Goal: Transaction & Acquisition: Book appointment/travel/reservation

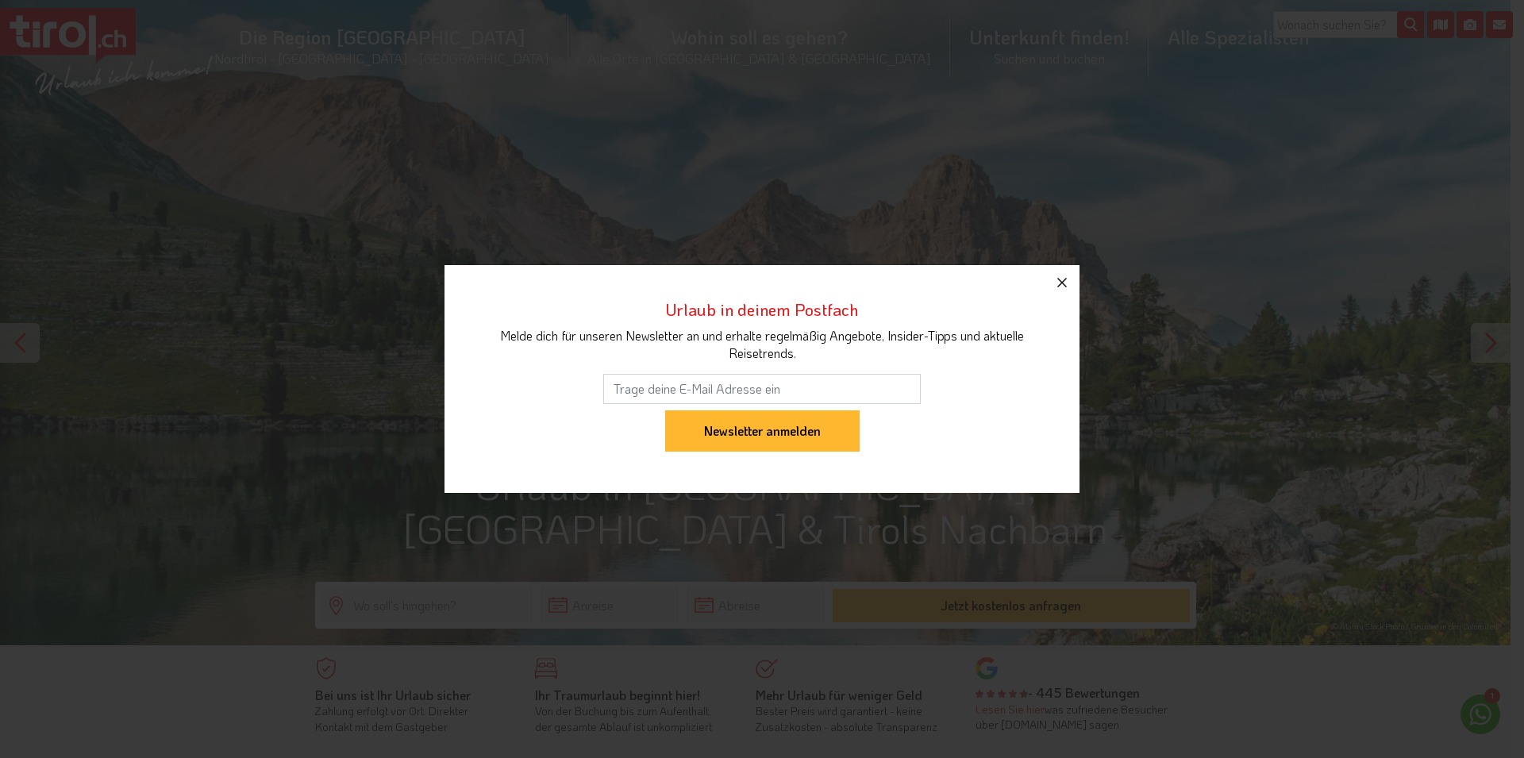
click at [1062, 279] on icon "button" at bounding box center [1061, 282] width 19 height 19
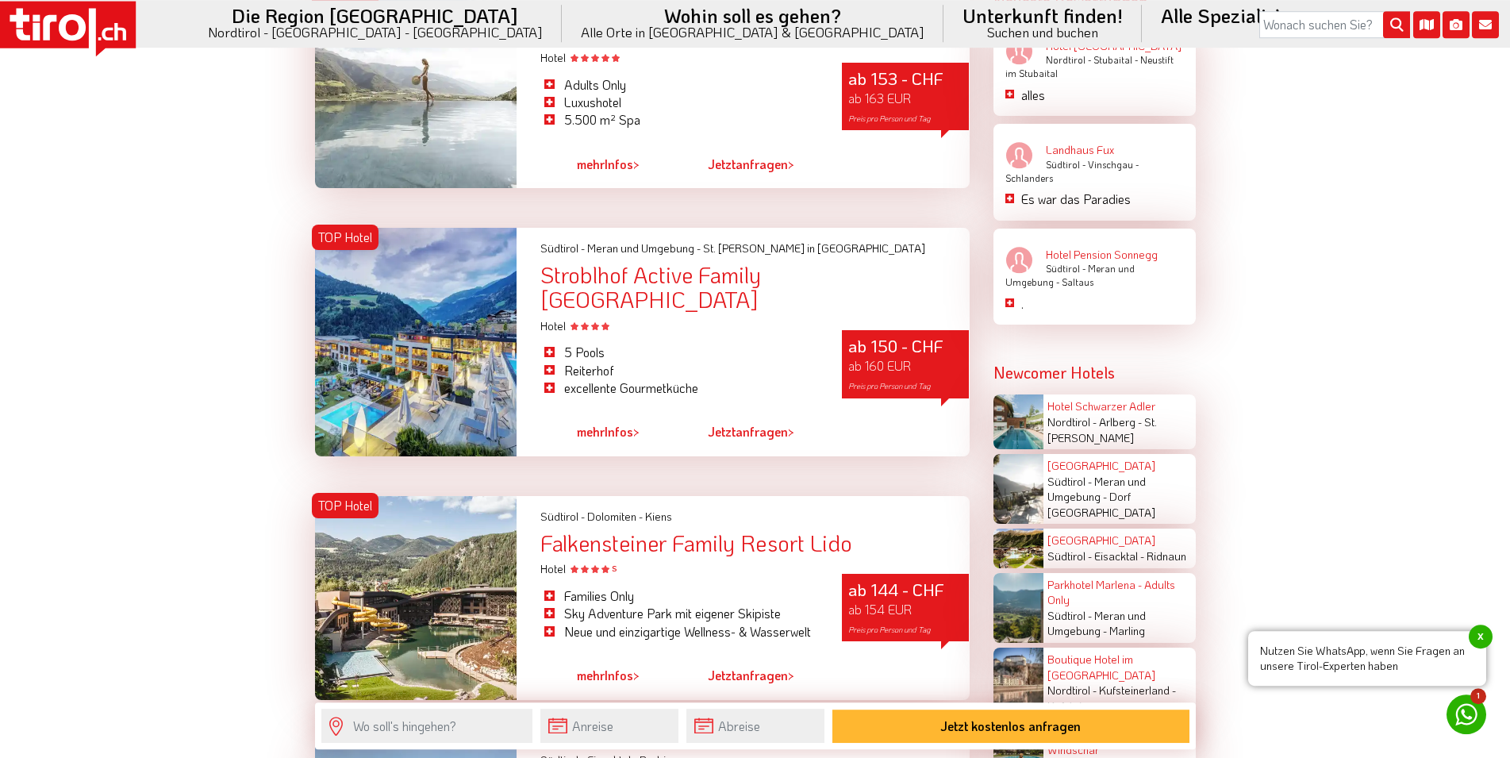
scroll to position [2672, 0]
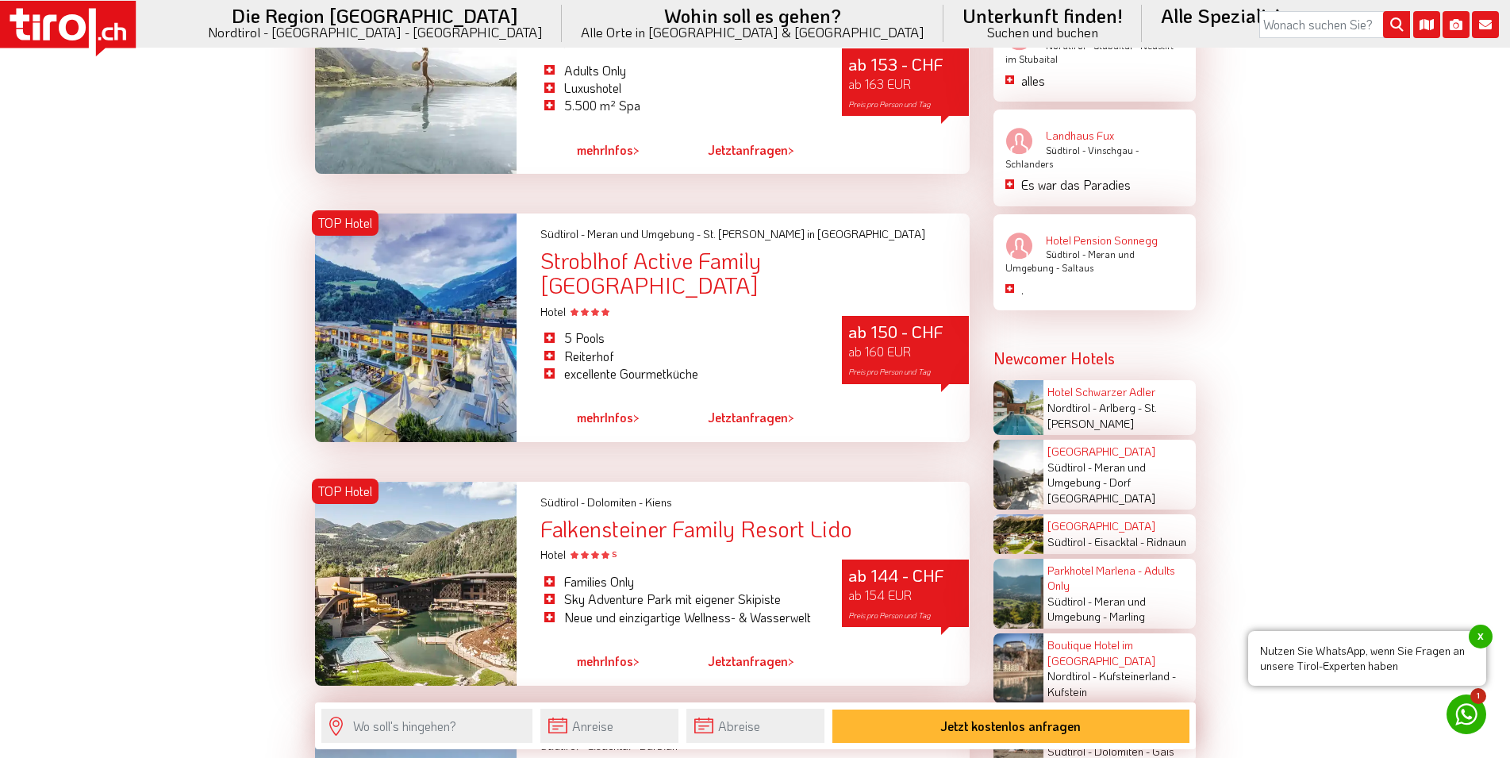
click at [495, 504] on div at bounding box center [416, 584] width 202 height 204
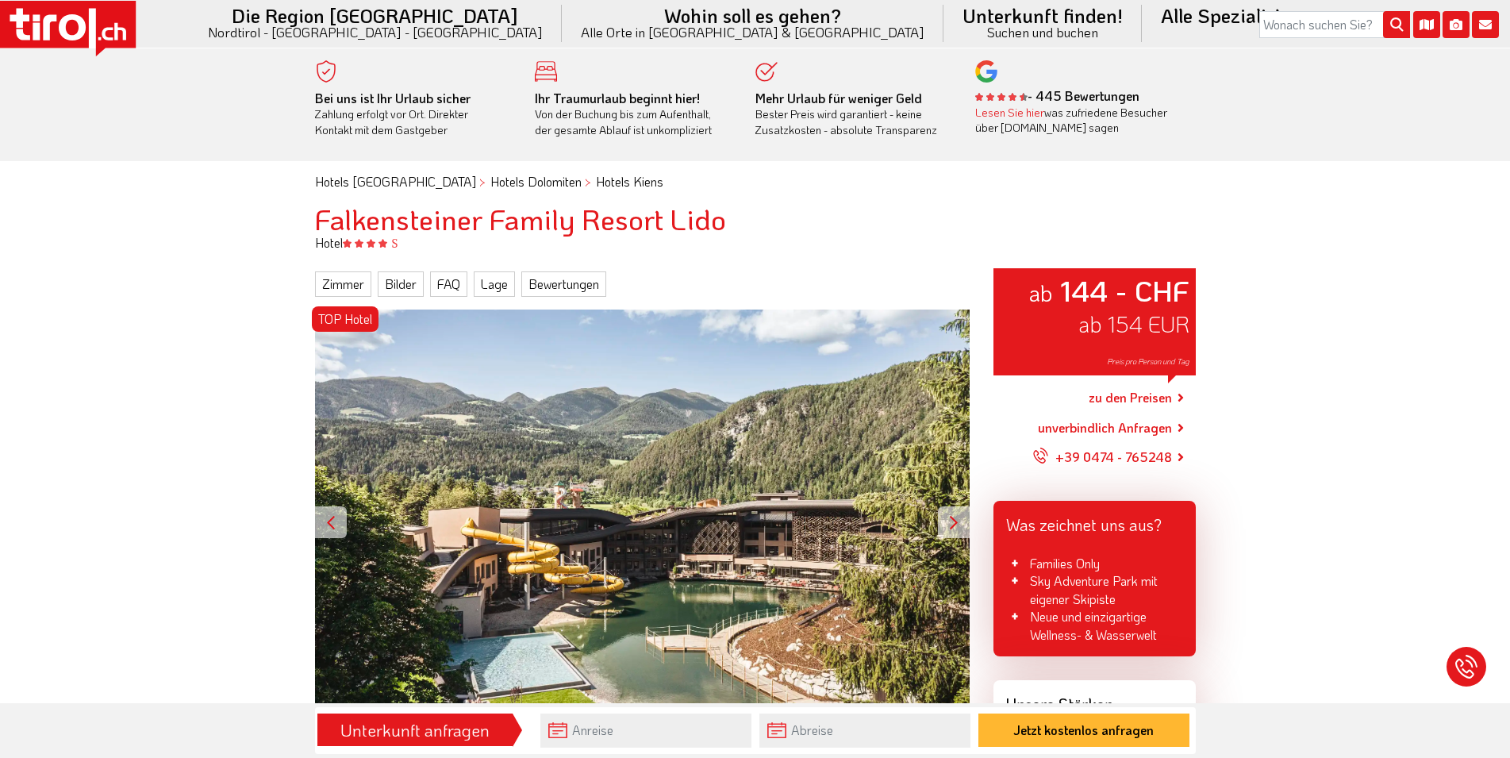
click at [953, 516] on div at bounding box center [954, 522] width 32 height 32
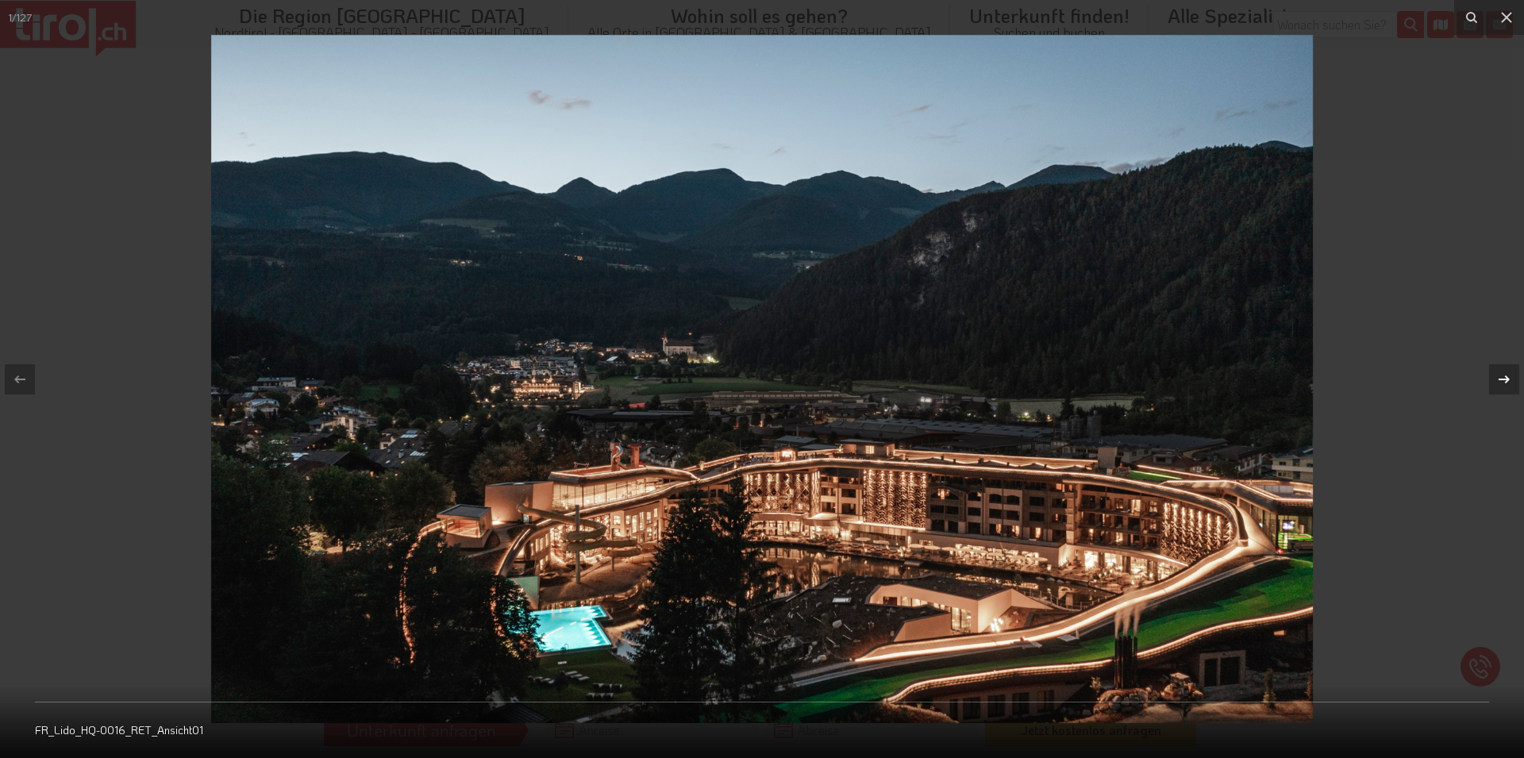
click at [1503, 375] on icon at bounding box center [1504, 379] width 19 height 19
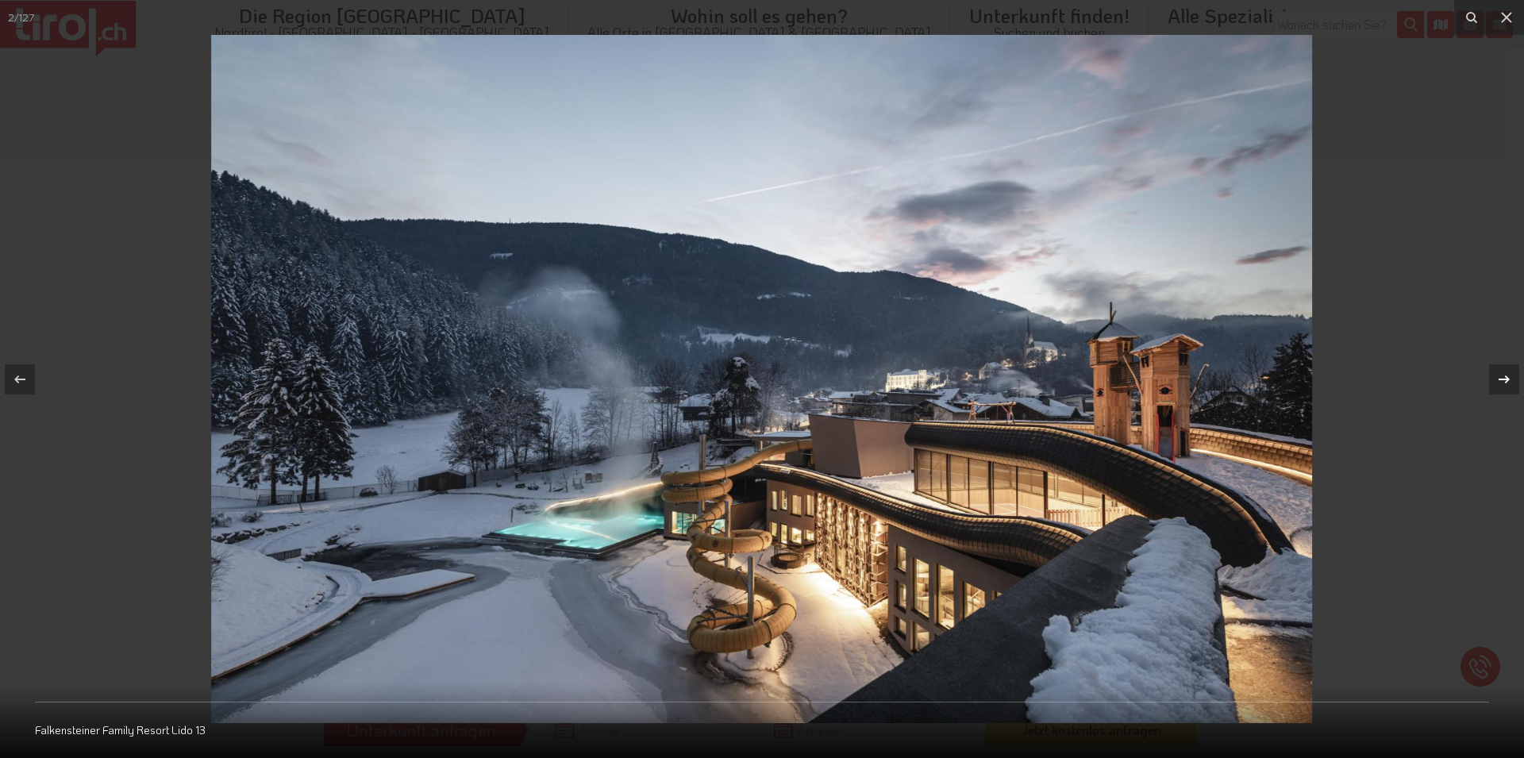
click at [1503, 375] on icon at bounding box center [1504, 379] width 19 height 19
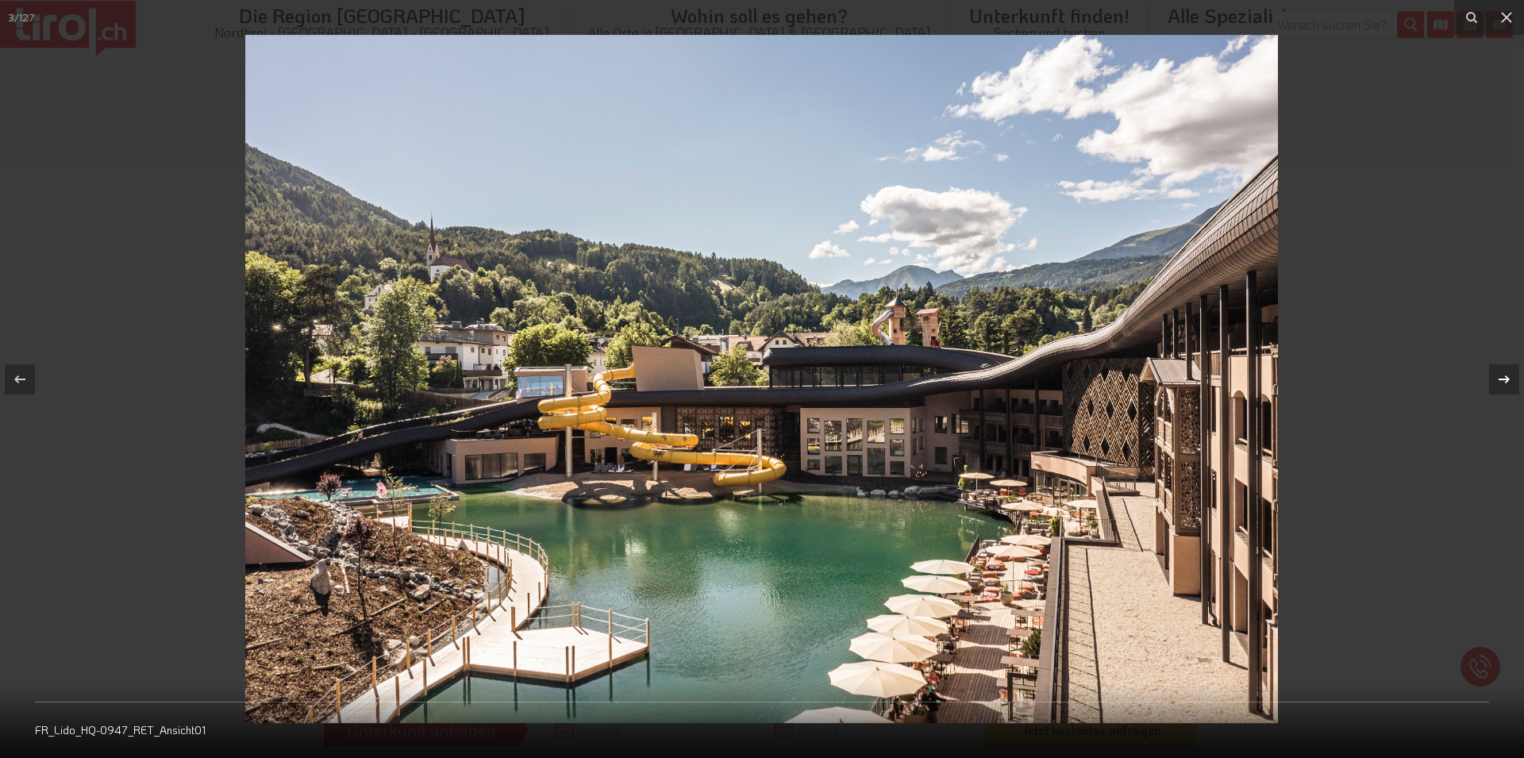
click at [1503, 375] on icon at bounding box center [1504, 379] width 19 height 19
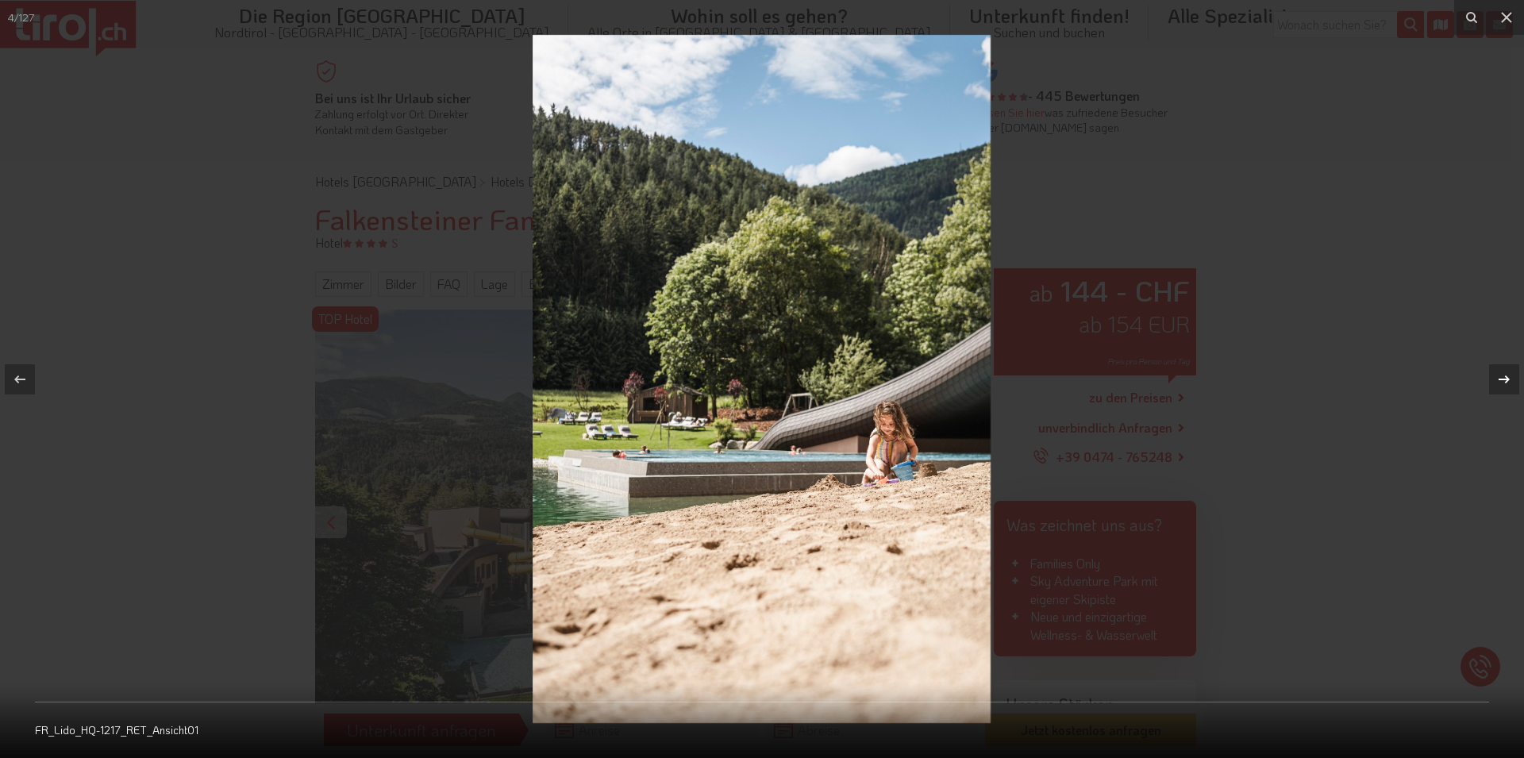
click at [1503, 375] on icon at bounding box center [1504, 379] width 19 height 19
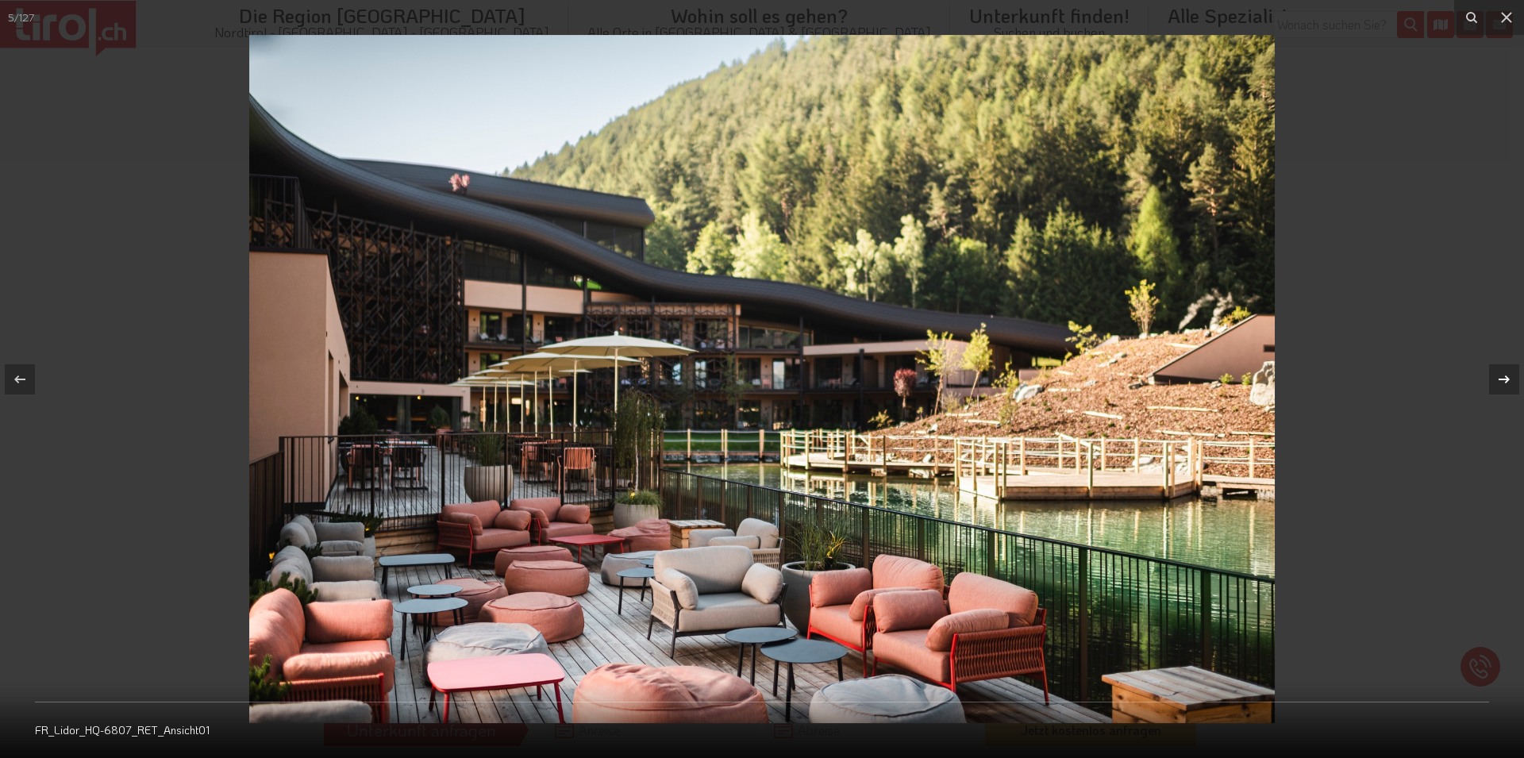
click at [1502, 375] on icon at bounding box center [1504, 379] width 19 height 19
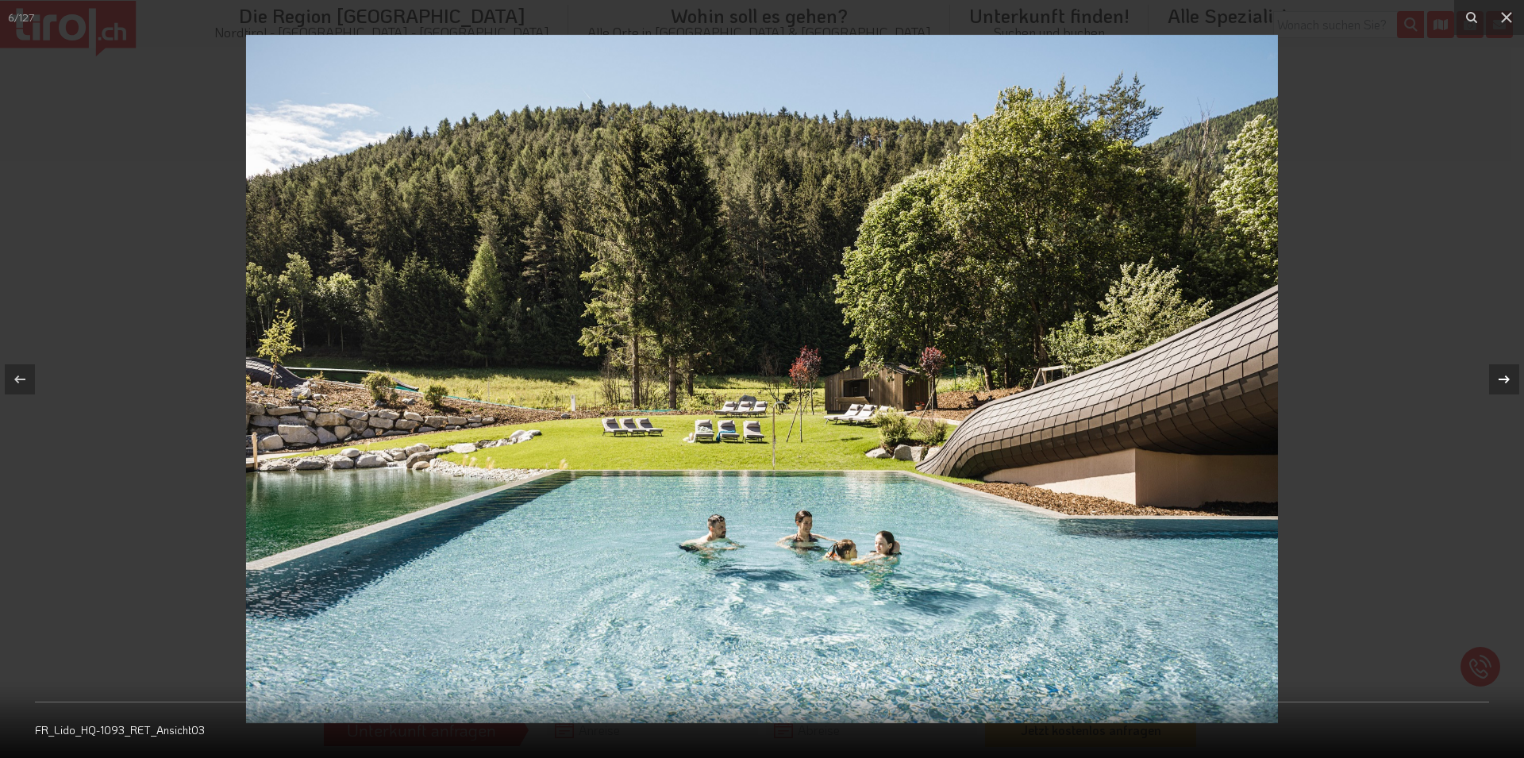
click at [1502, 375] on icon at bounding box center [1504, 379] width 19 height 19
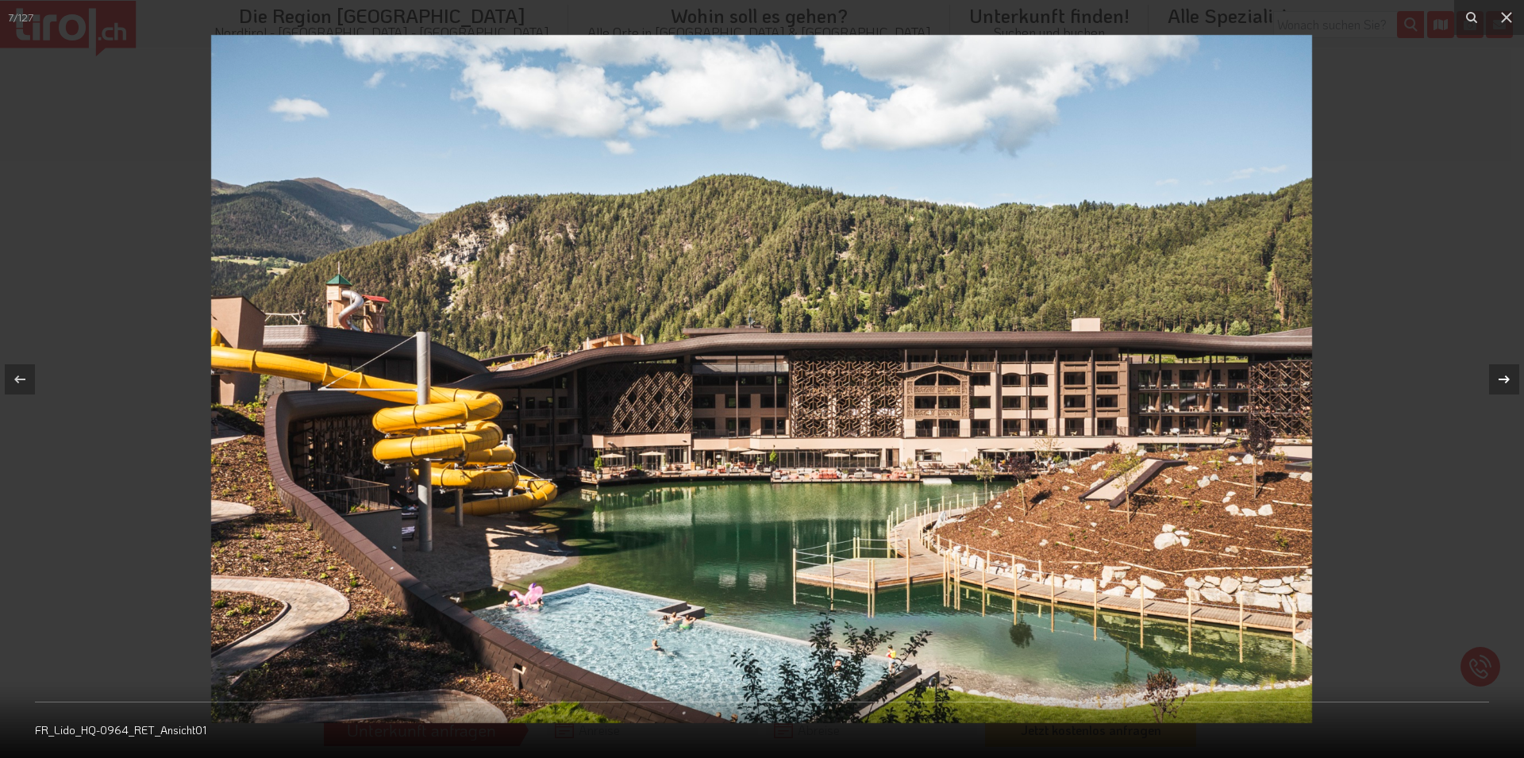
click at [1502, 375] on icon at bounding box center [1504, 379] width 19 height 19
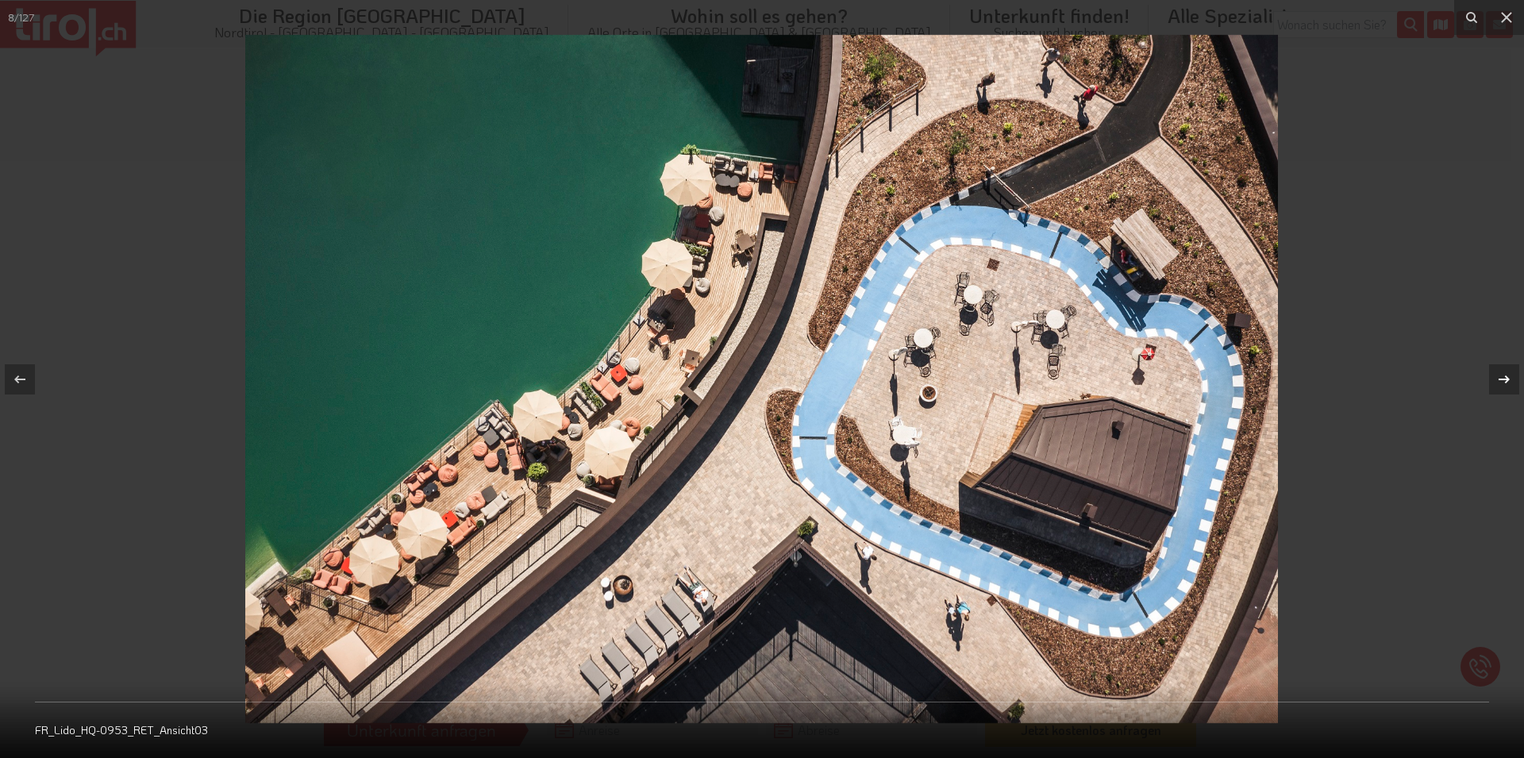
click at [1502, 375] on icon at bounding box center [1504, 379] width 19 height 19
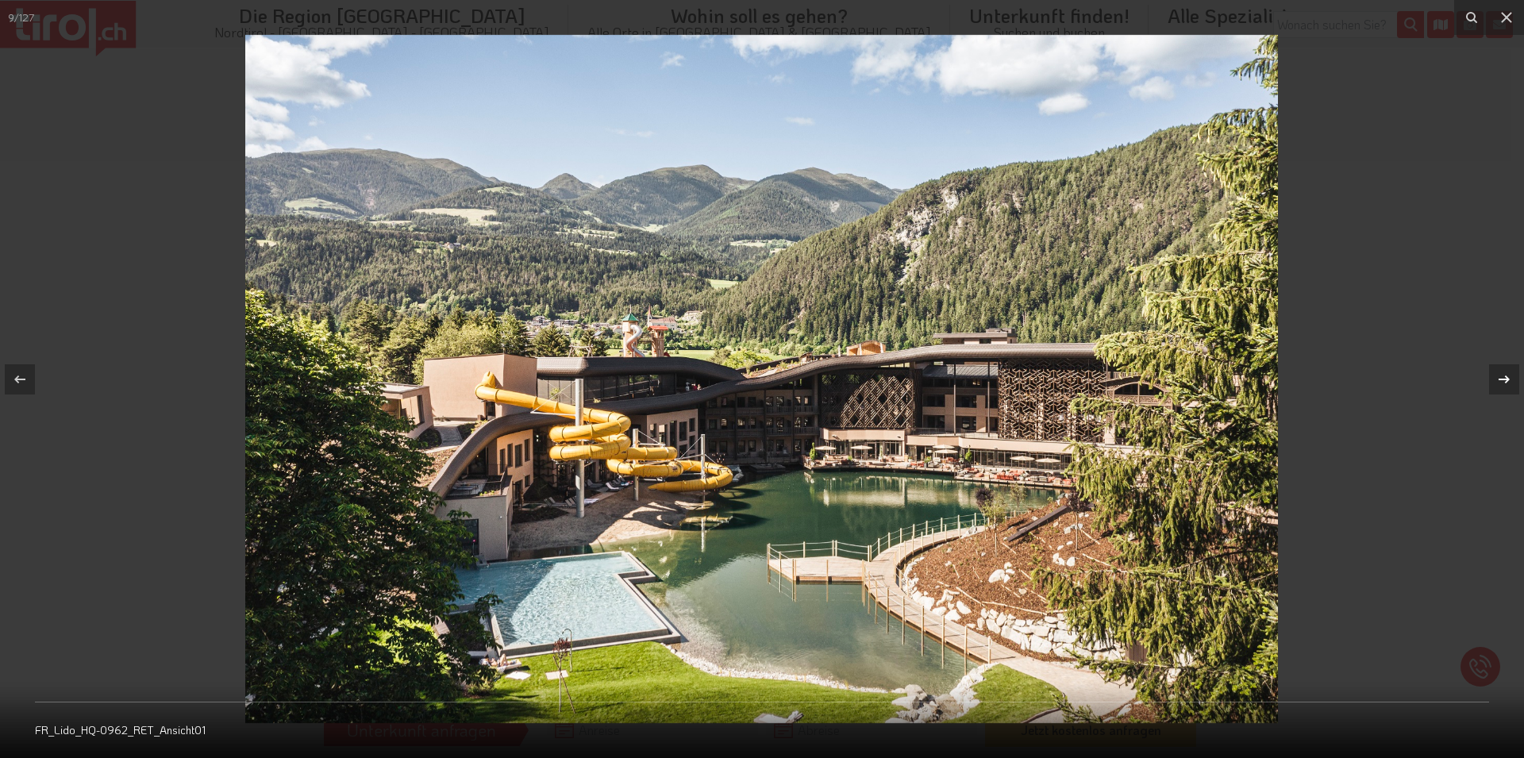
click at [1502, 375] on icon at bounding box center [1504, 379] width 19 height 19
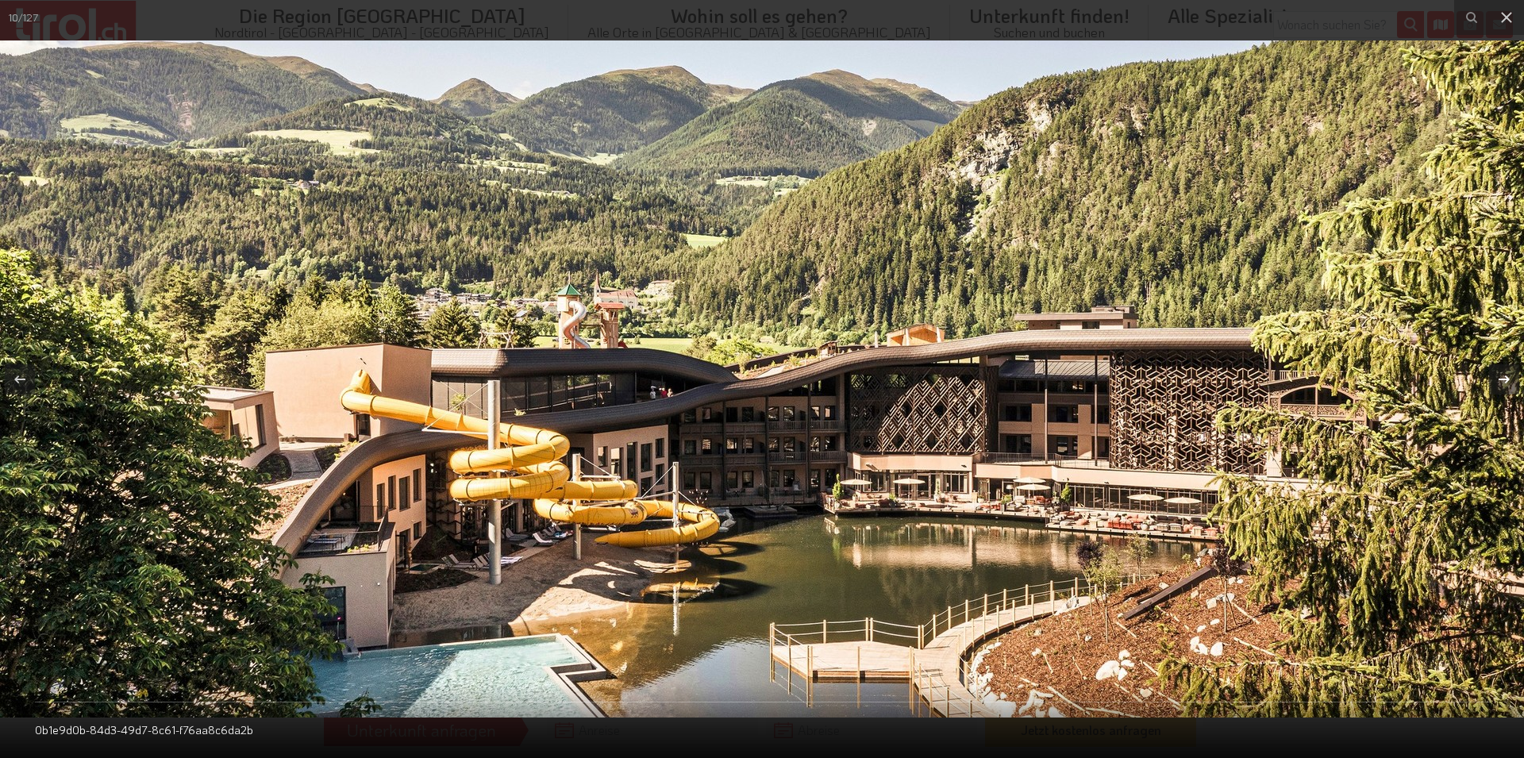
click at [1502, 375] on icon at bounding box center [1504, 379] width 19 height 19
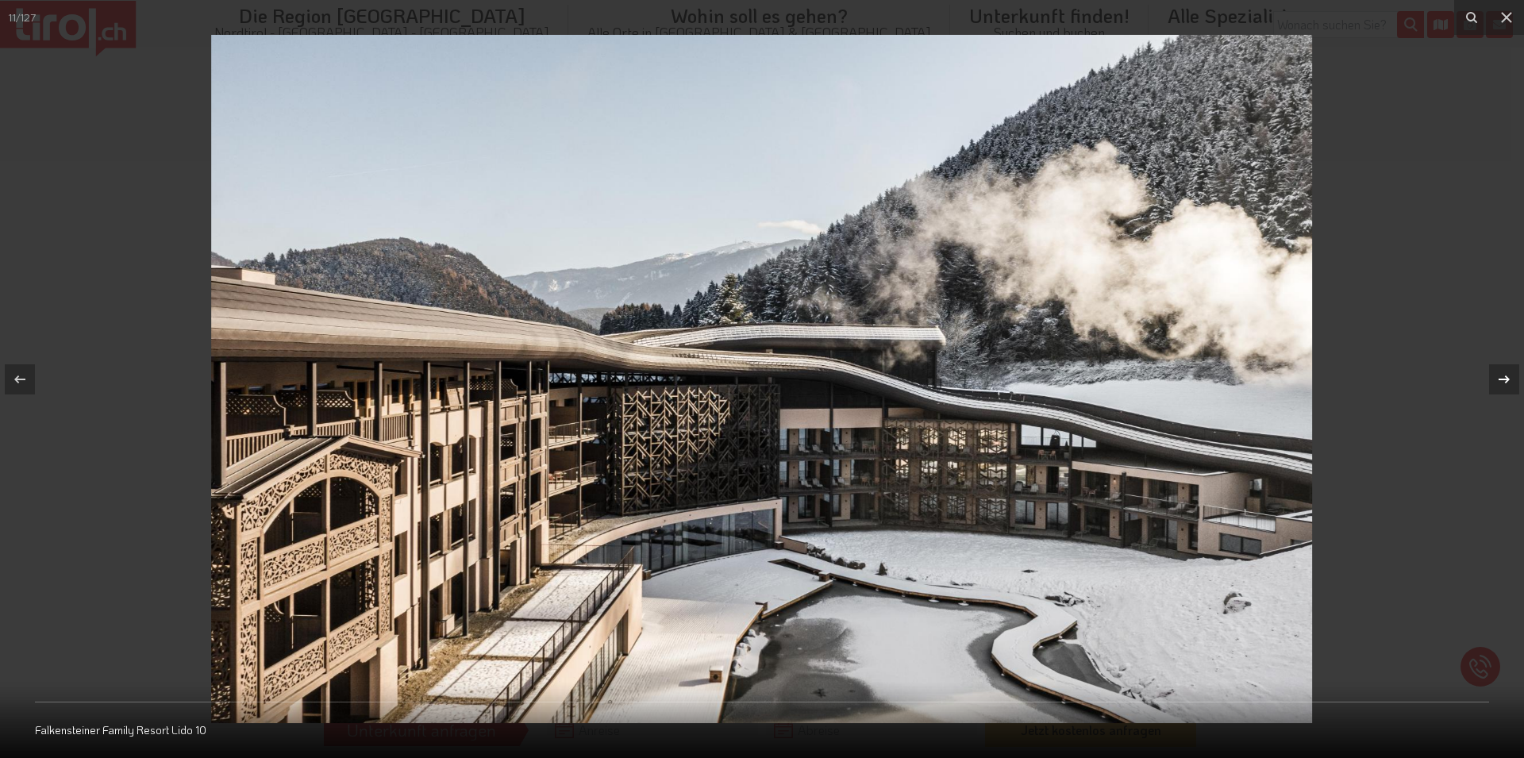
click at [1501, 375] on icon at bounding box center [1504, 379] width 19 height 19
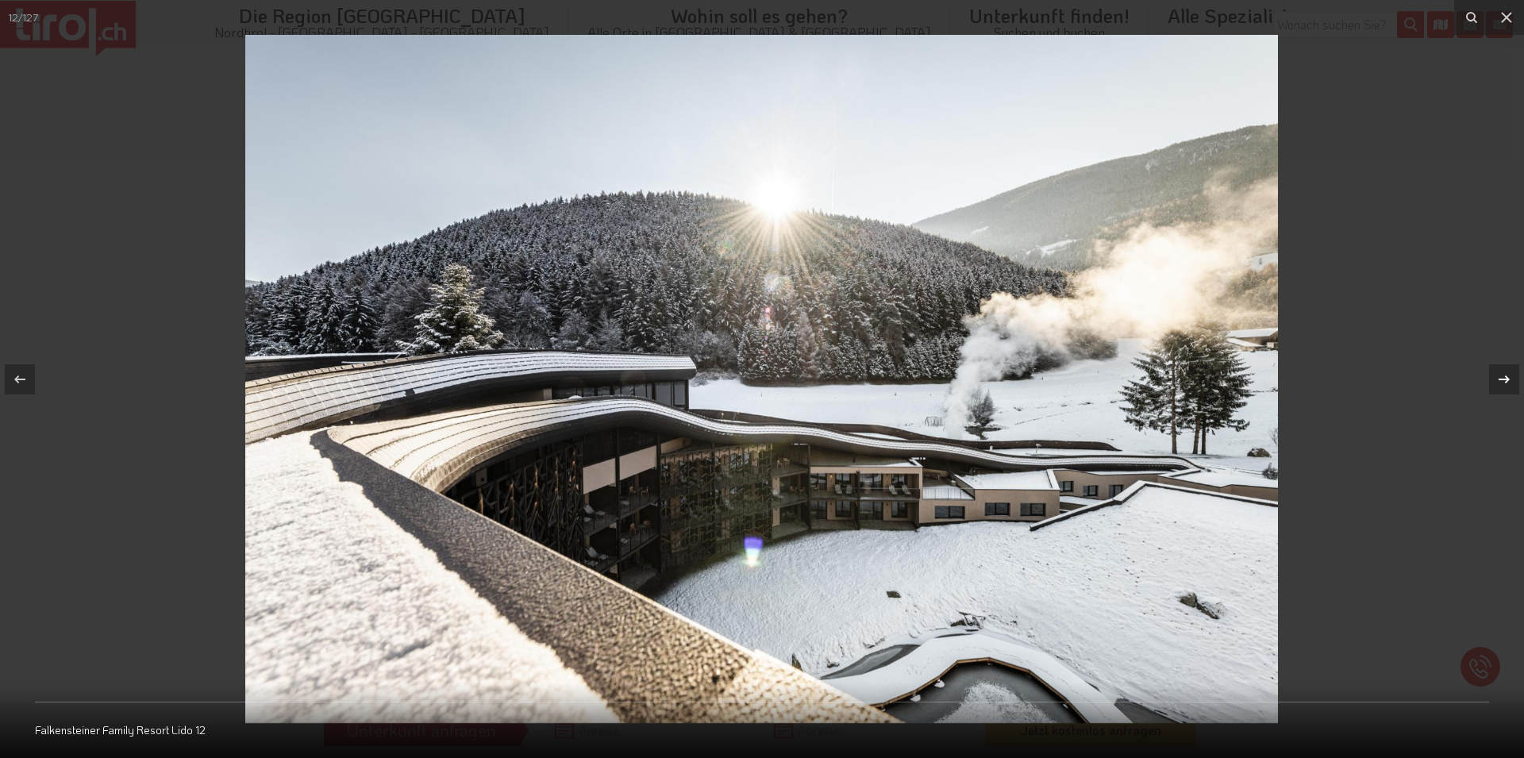
click at [1501, 375] on icon at bounding box center [1504, 379] width 19 height 19
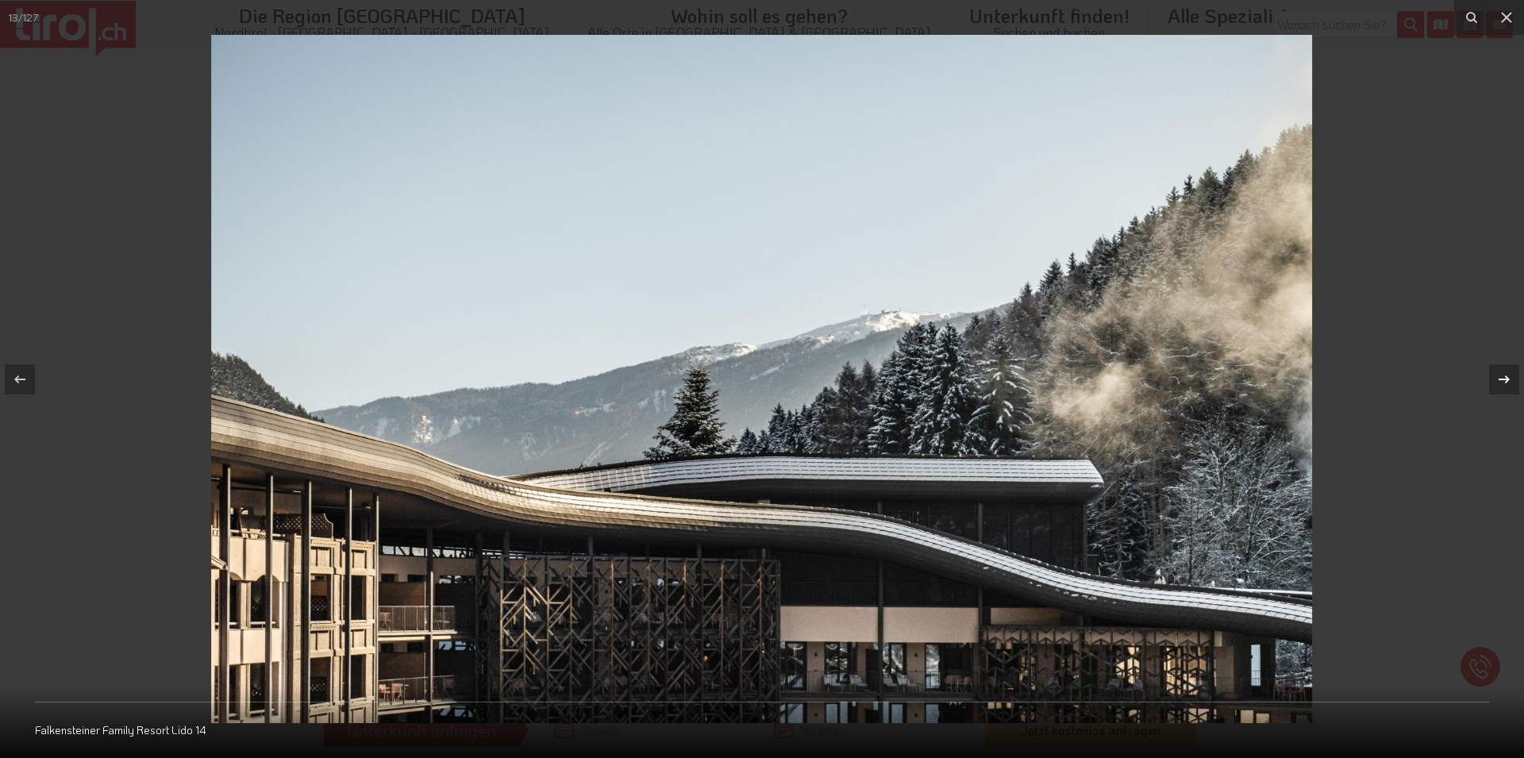
click at [1501, 375] on icon at bounding box center [1504, 379] width 19 height 19
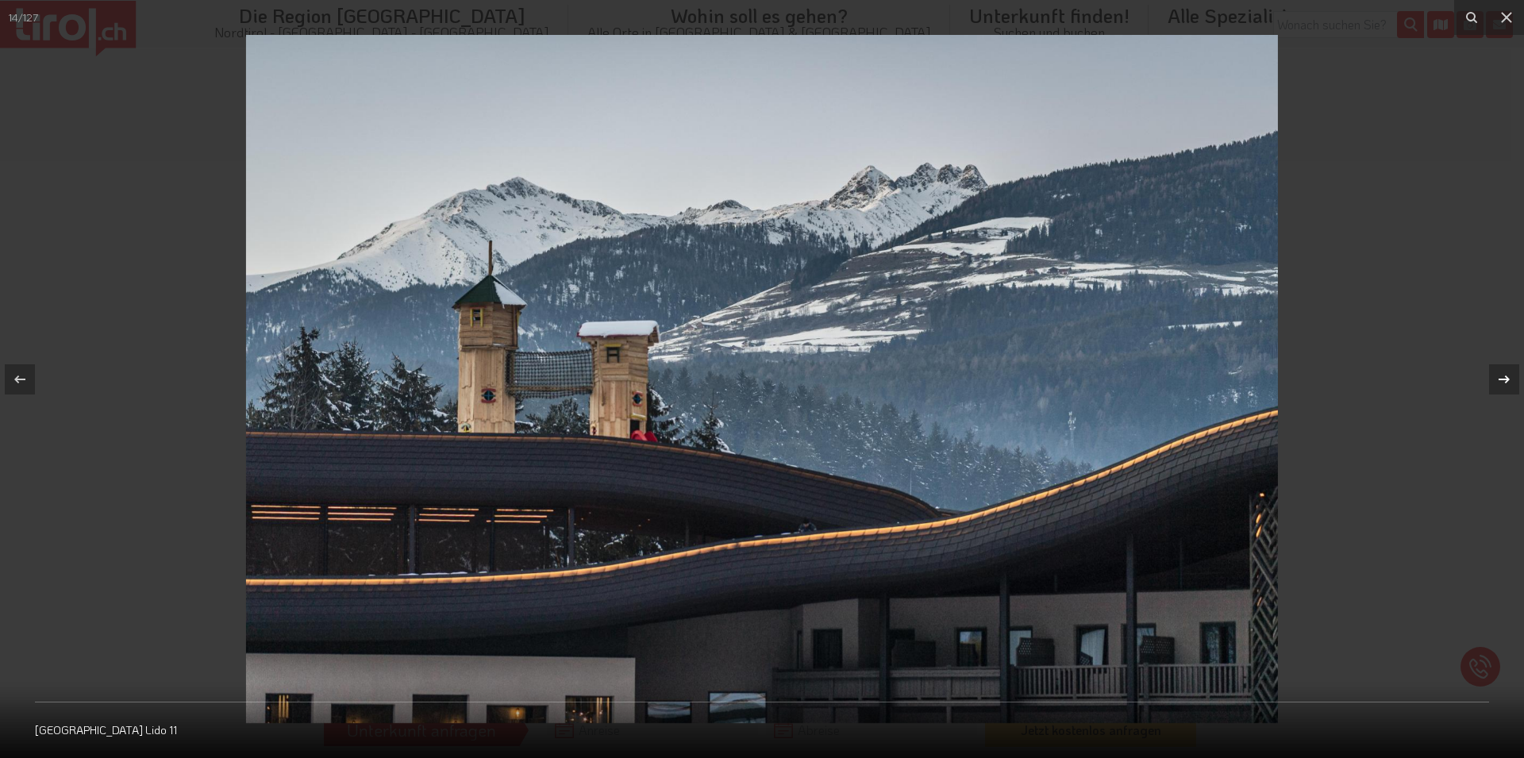
click at [1496, 373] on icon at bounding box center [1504, 379] width 19 height 19
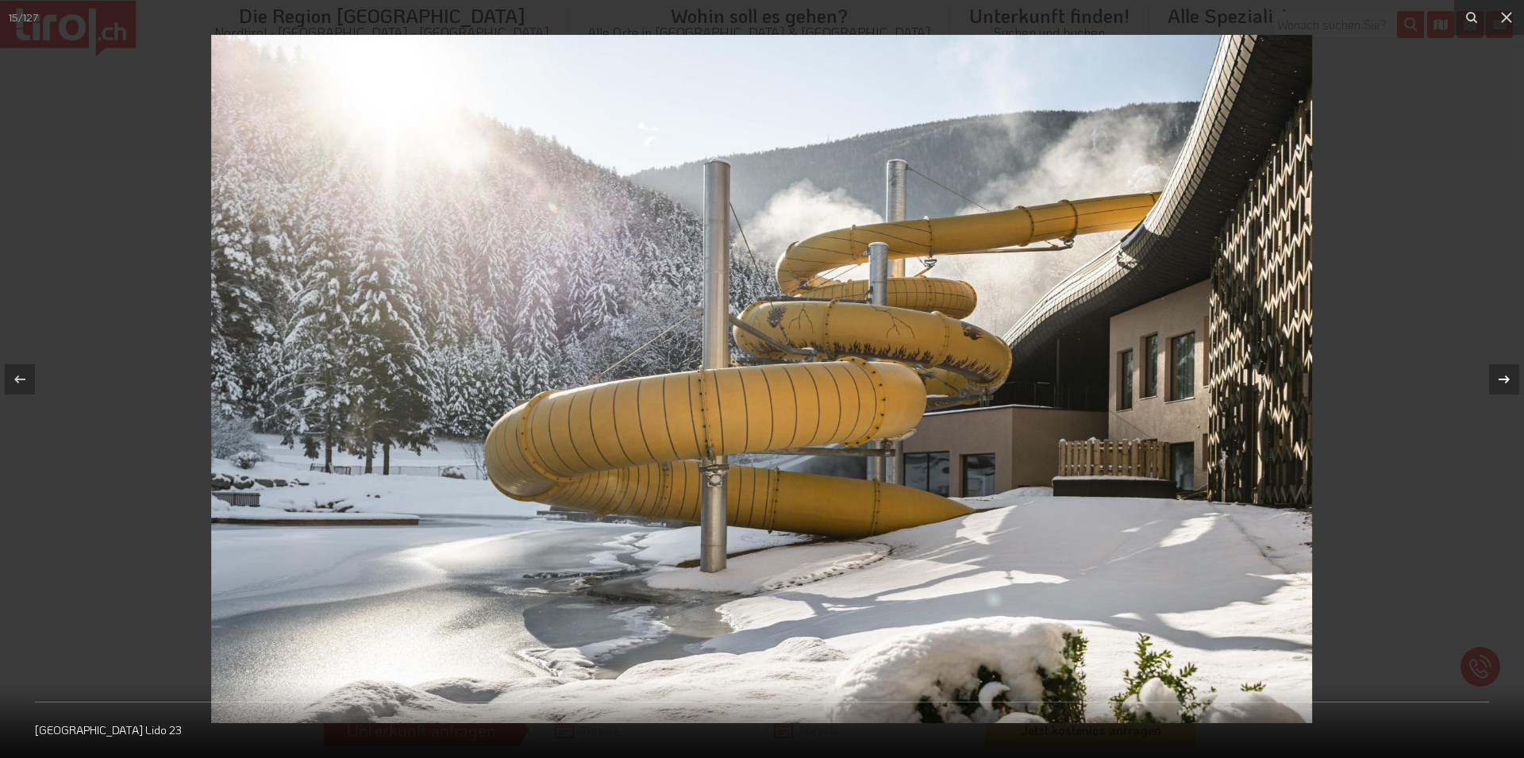
click at [1495, 373] on icon at bounding box center [1504, 379] width 19 height 19
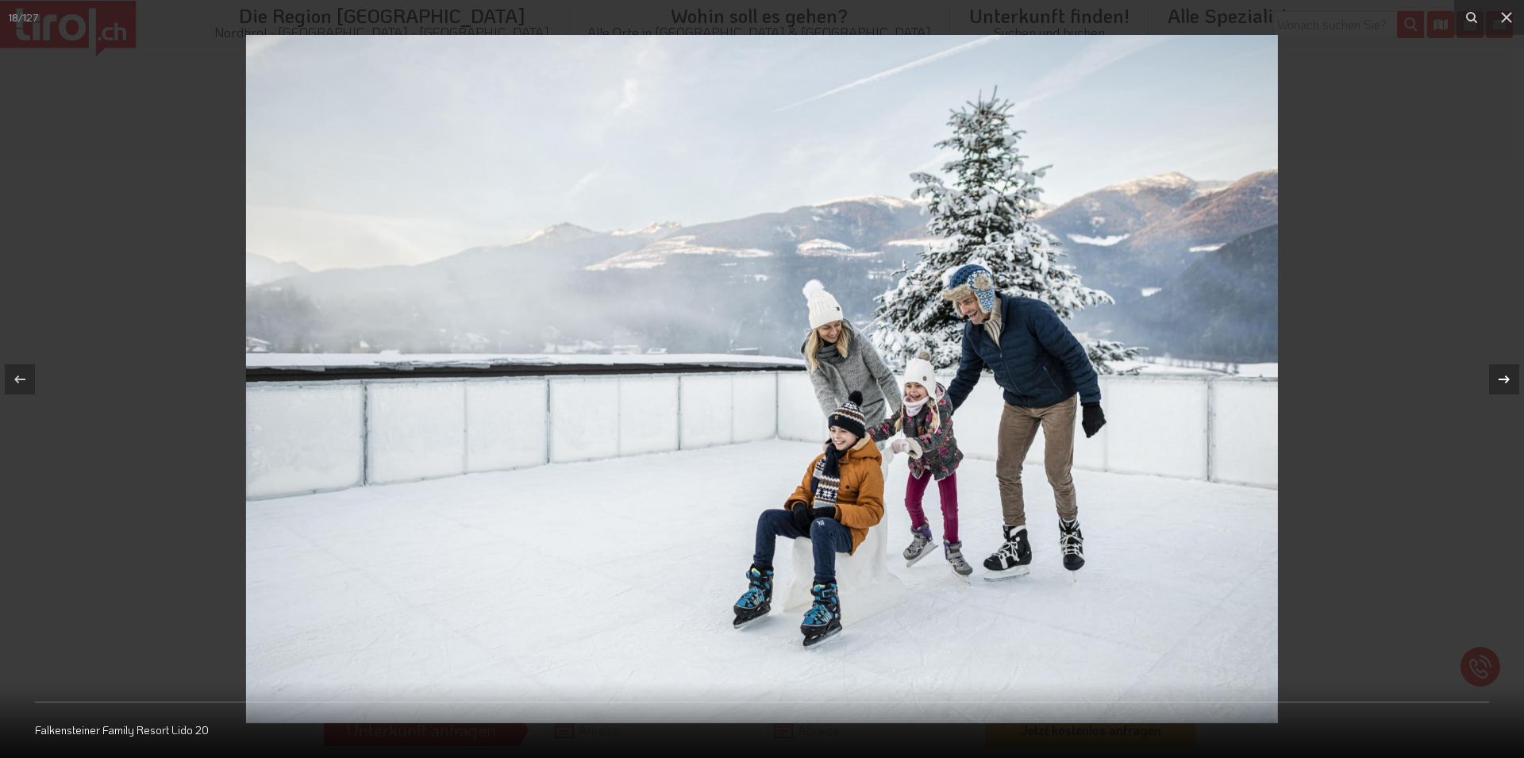
click at [1498, 379] on icon at bounding box center [1504, 379] width 19 height 19
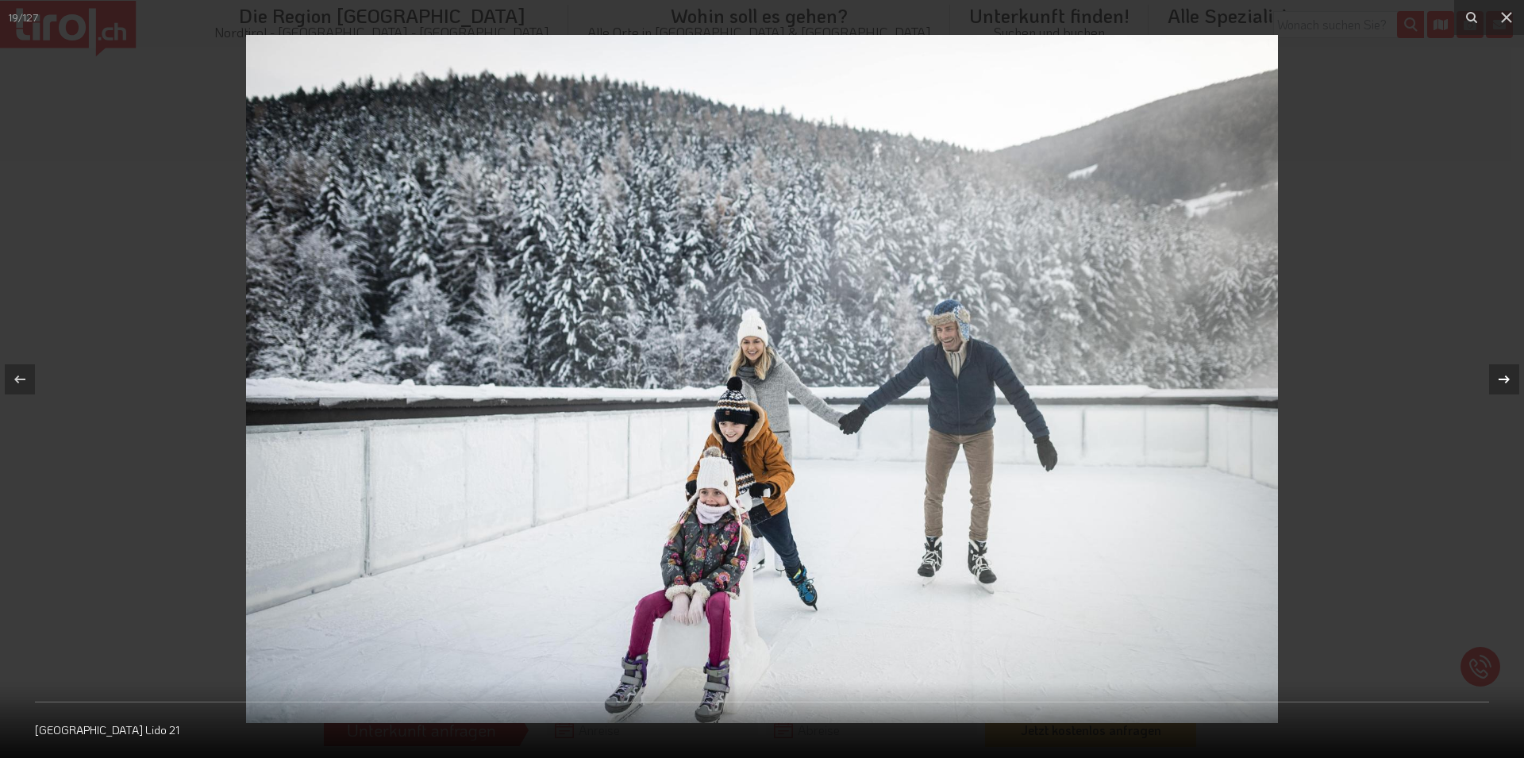
click at [1497, 376] on icon at bounding box center [1504, 379] width 19 height 19
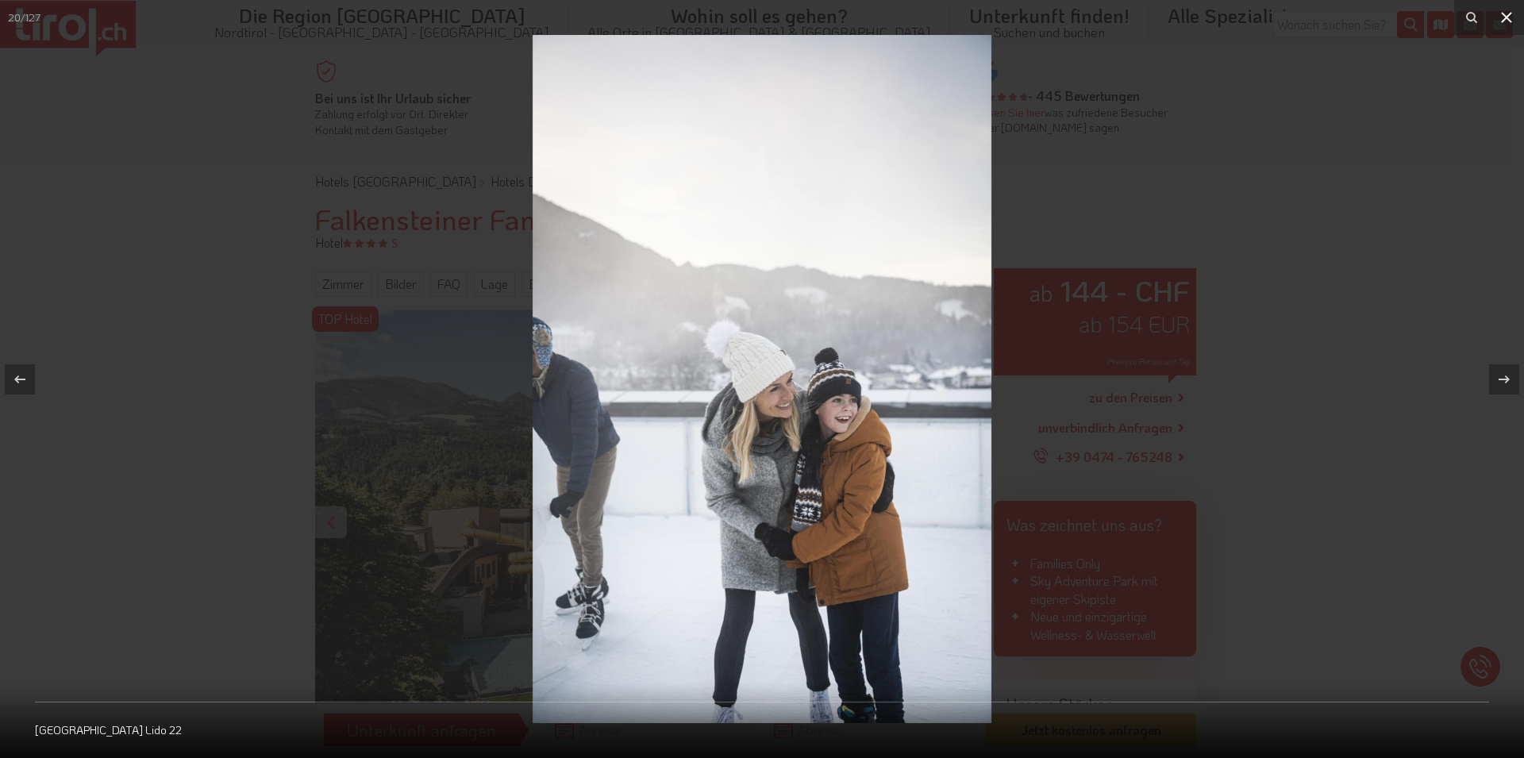
click at [1503, 15] on icon at bounding box center [1506, 17] width 19 height 19
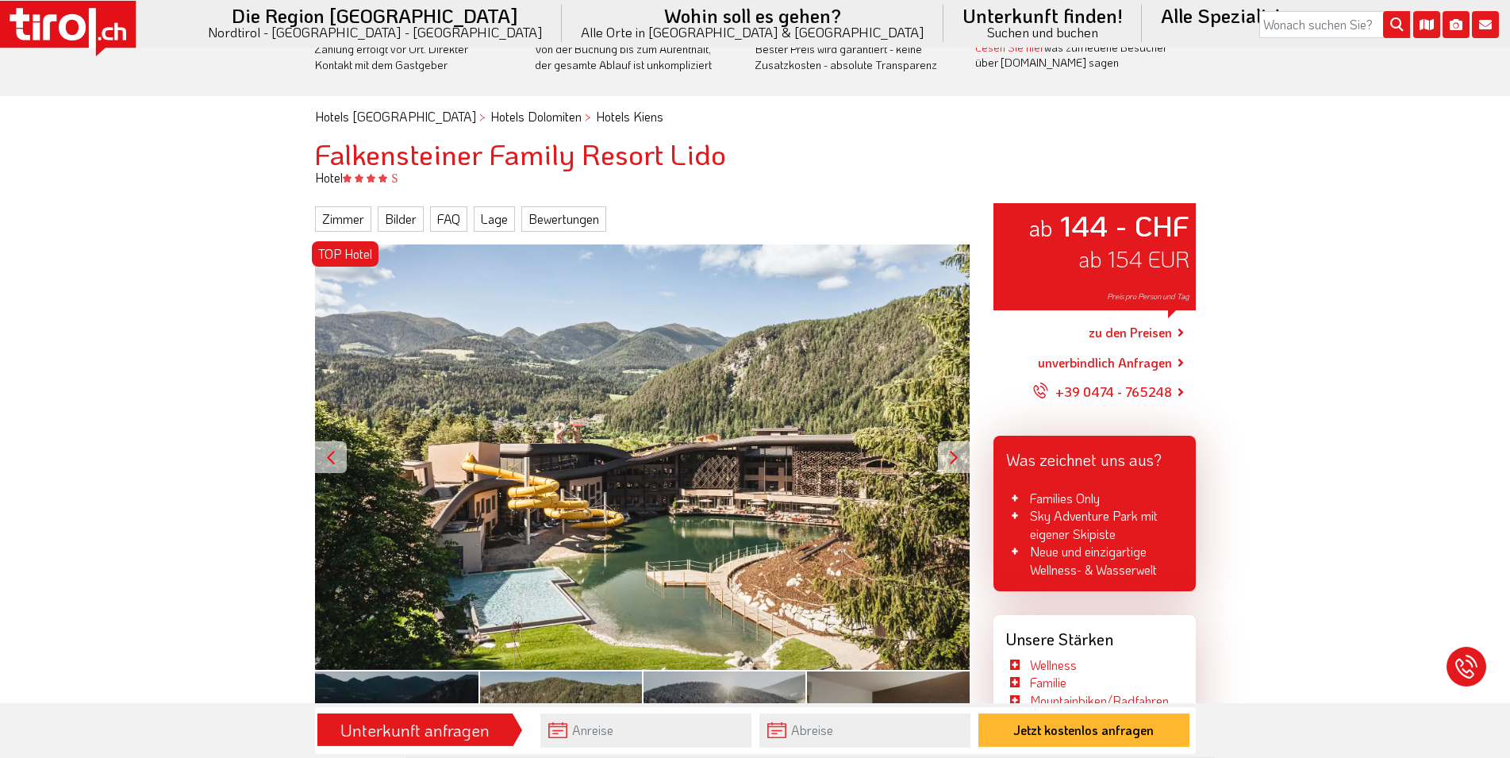
scroll to position [81, 0]
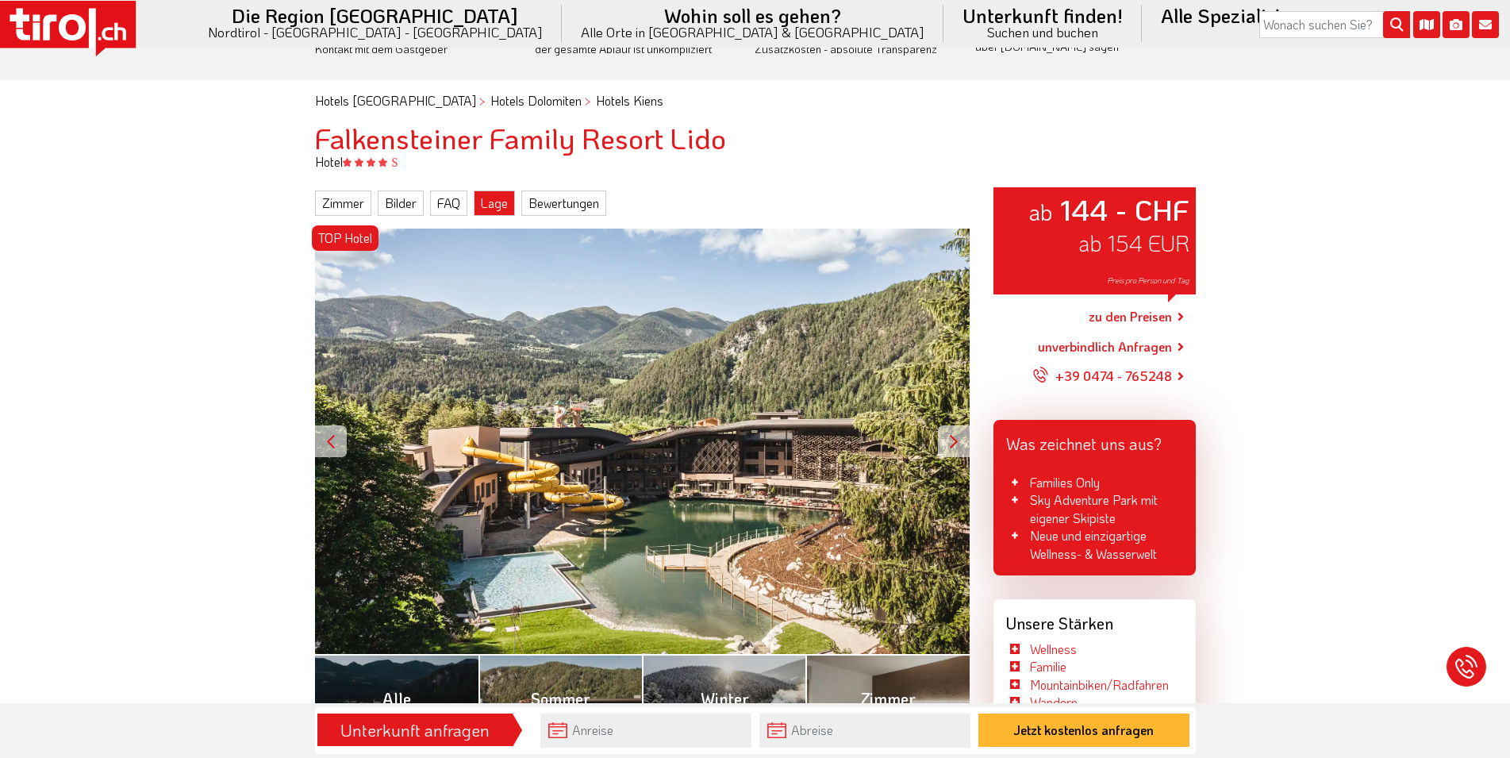
click at [488, 203] on link "Lage" at bounding box center [494, 202] width 41 height 25
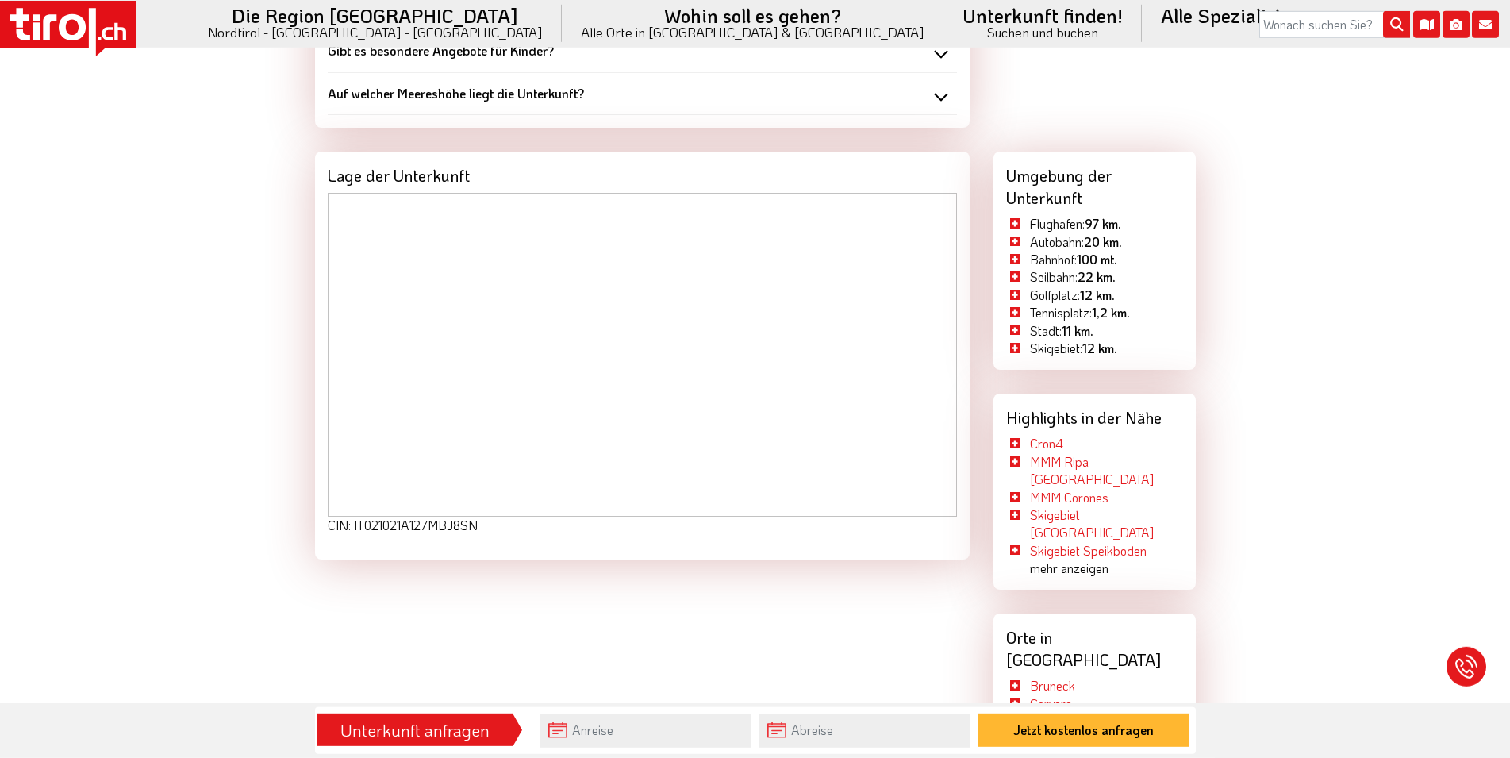
scroll to position [3159, 0]
